Goal: Task Accomplishment & Management: Manage account settings

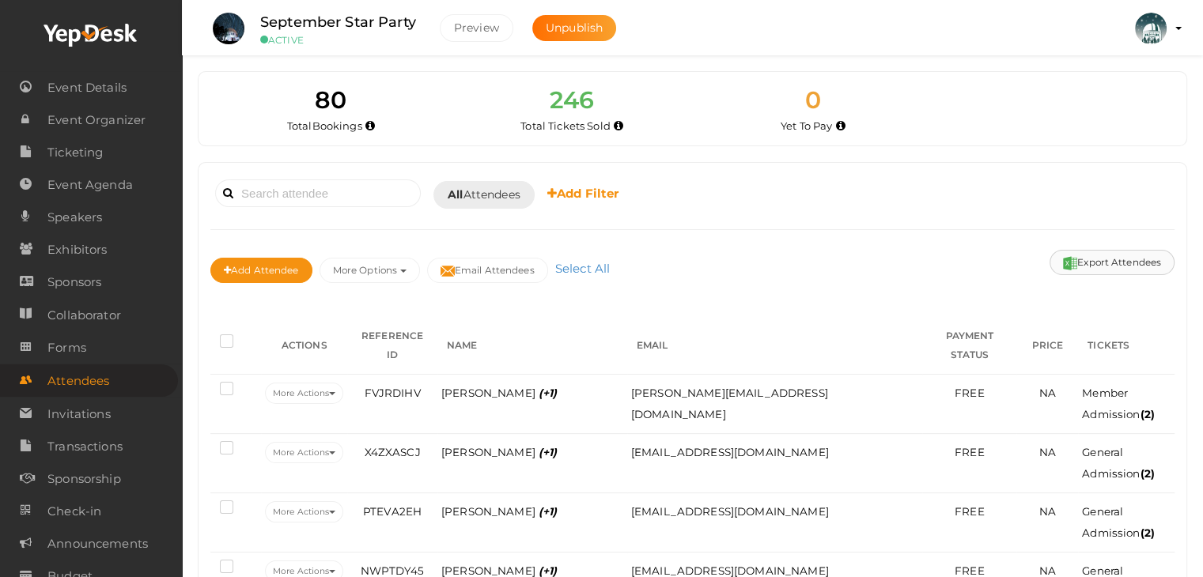
click at [1094, 259] on button "Export Attendees" at bounding box center [1112, 262] width 125 height 25
click at [389, 194] on input at bounding box center [318, 194] width 206 height 28
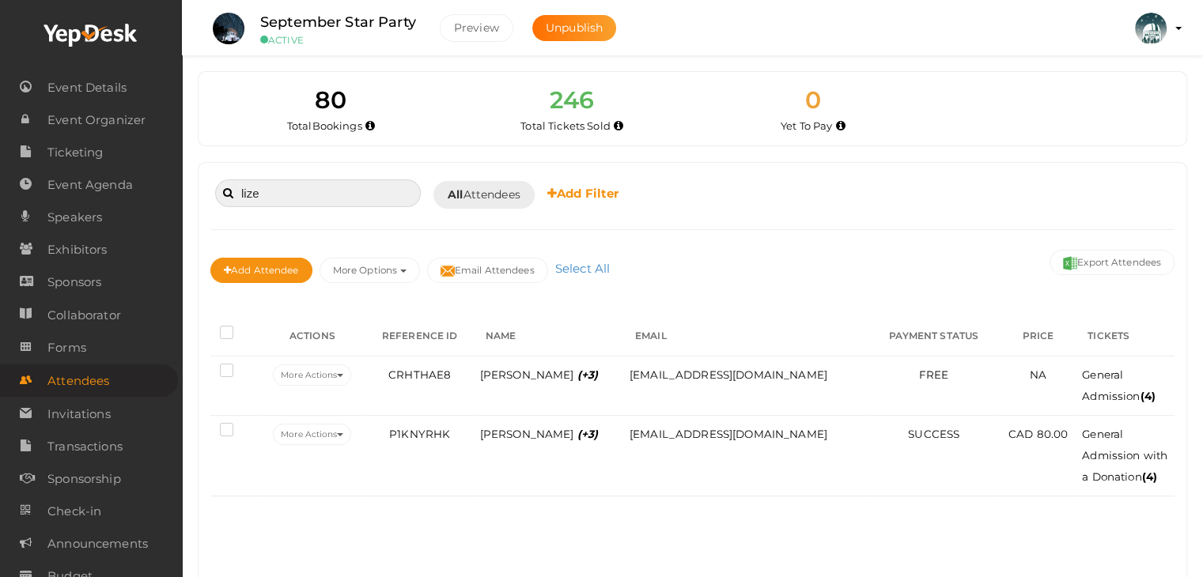
type input "lize"
drag, startPoint x: 305, startPoint y: 195, endPoint x: 184, endPoint y: 184, distance: 121.5
click at [184, 184] on div "80 Total Bookings 246 Total Tickets Sold 0 Yet To Pay 0 Yet To Accept 0 Yet To …" at bounding box center [692, 307] width 1021 height 615
